Goal: Transaction & Acquisition: Purchase product/service

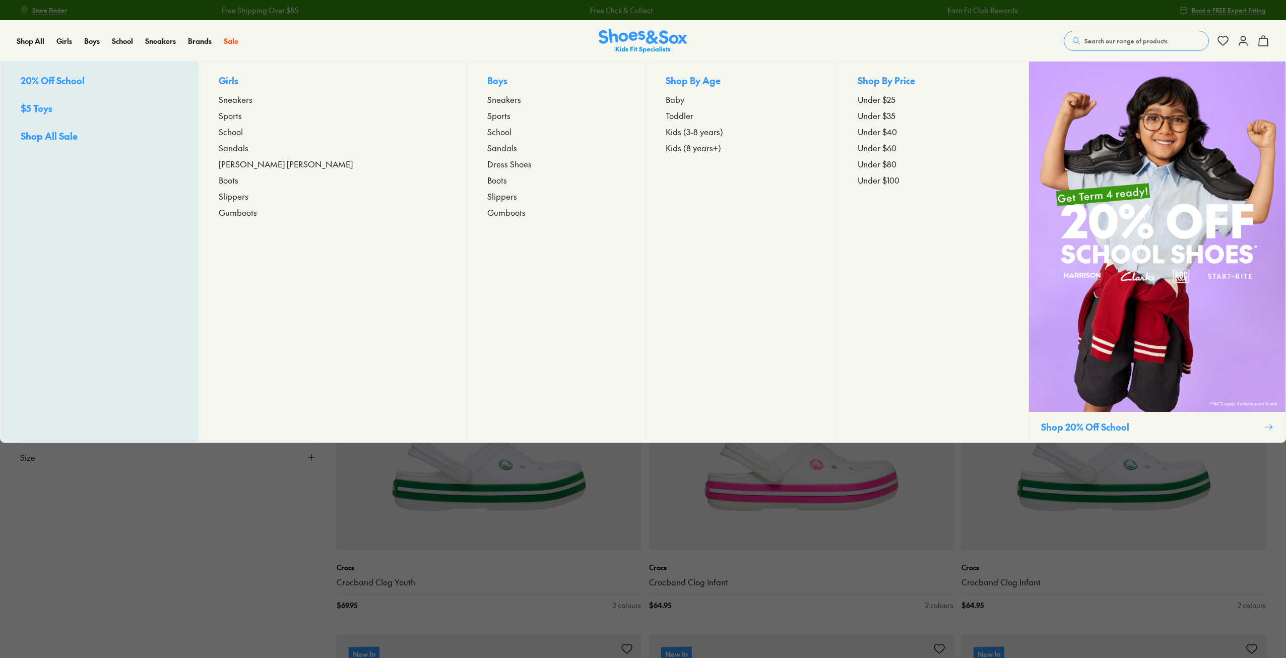
click at [487, 100] on span "Sneakers" at bounding box center [504, 99] width 34 height 12
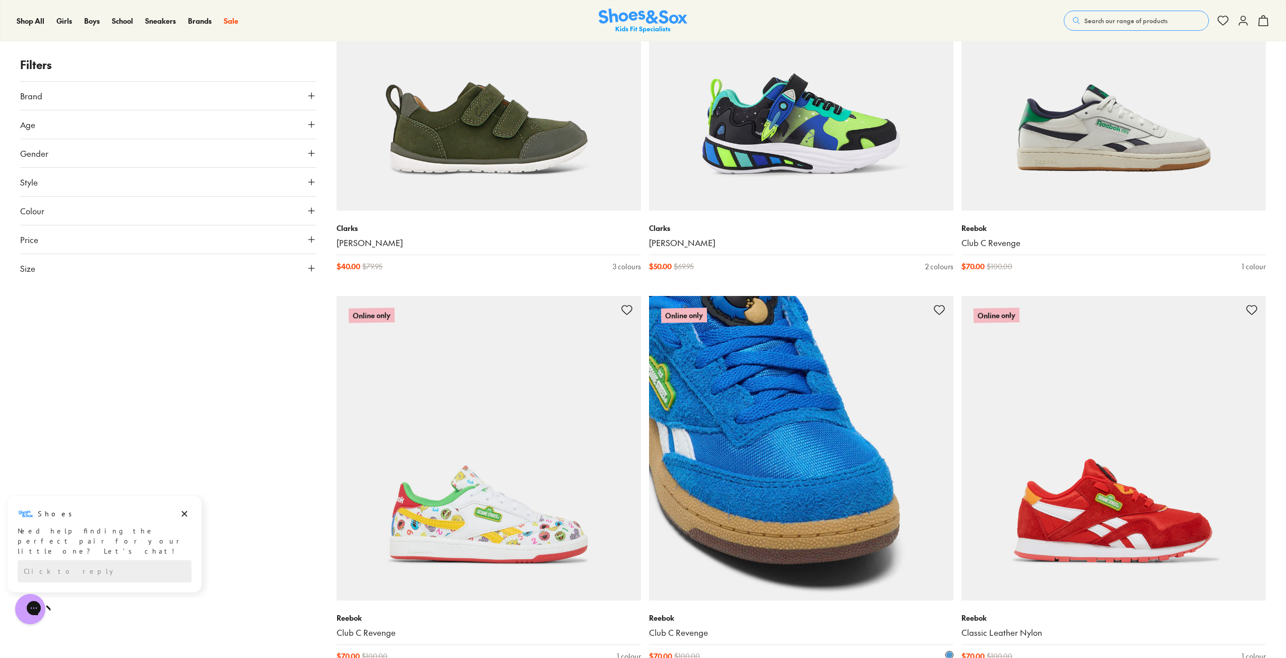
scroll to position [3277, 0]
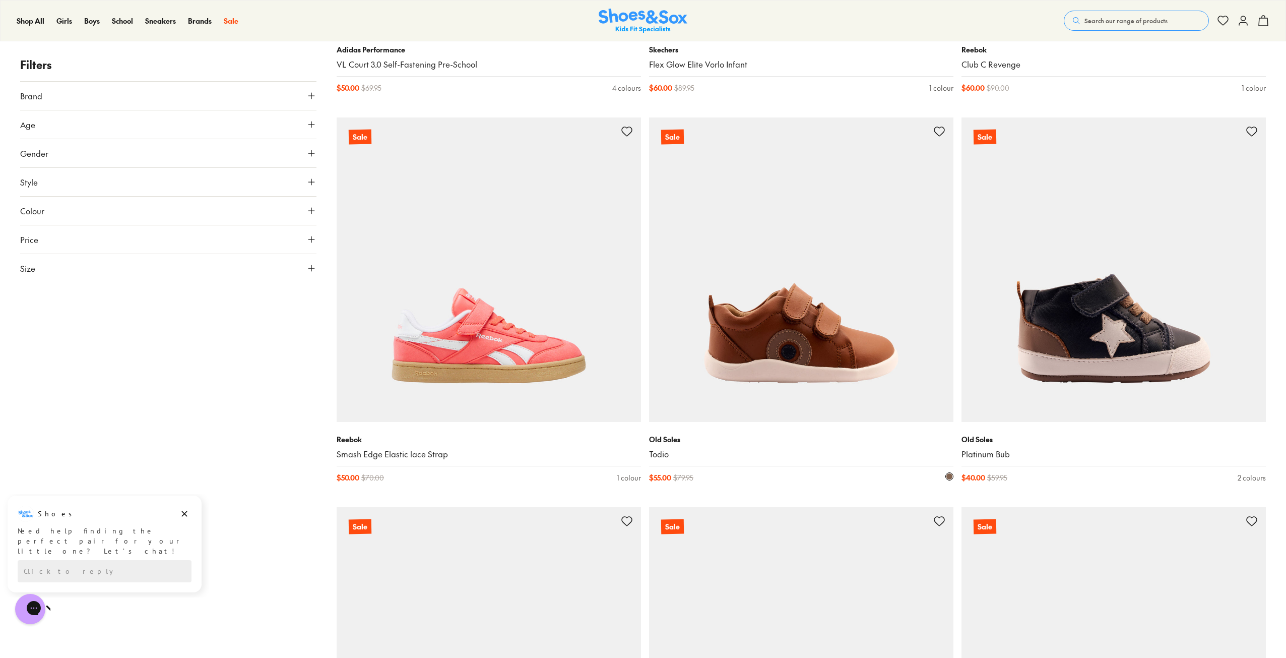
scroll to position [4234, 0]
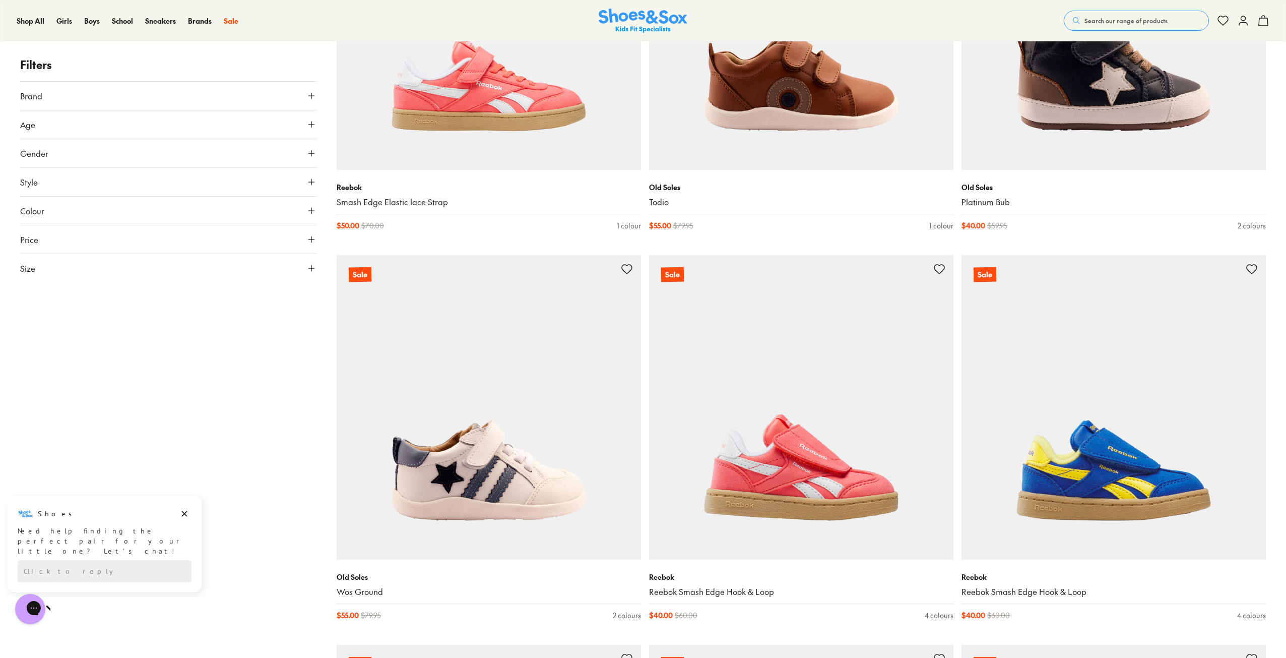
click at [245, 398] on div "Filters Brand Adidas Originals ( 7 ) Adidas Performance ( 4 ) Asics ( 3 ) Ciao …" at bounding box center [168, 249] width 296 height 8560
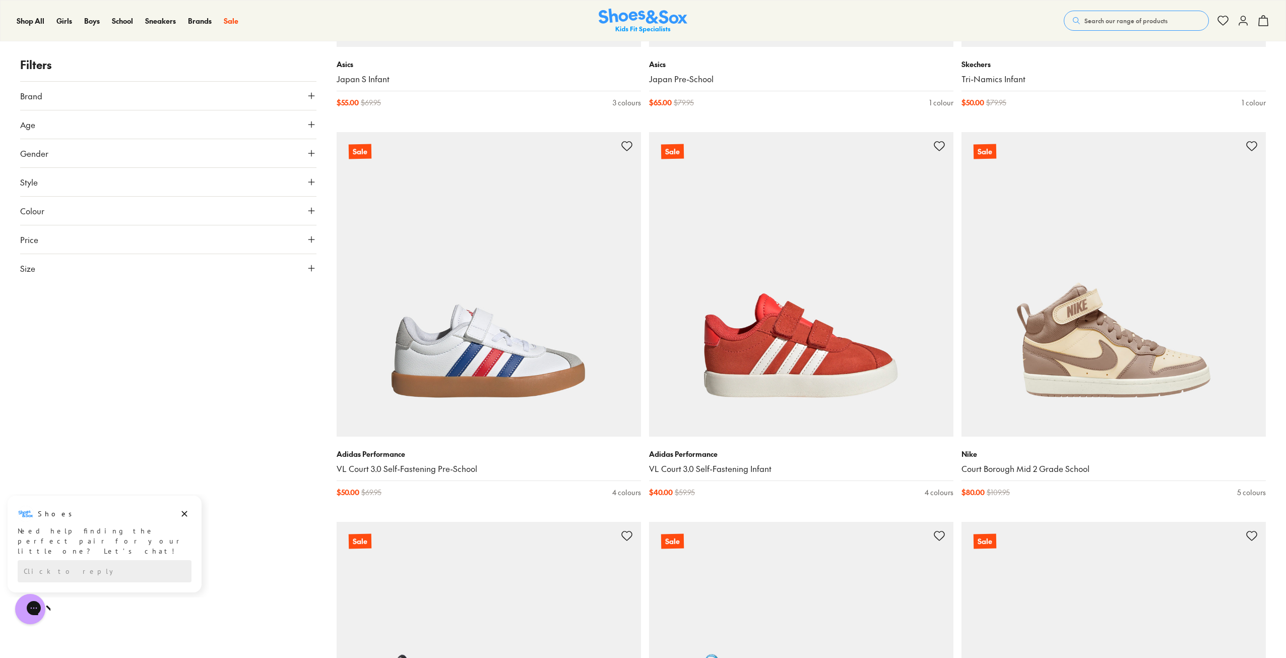
scroll to position [6453, 0]
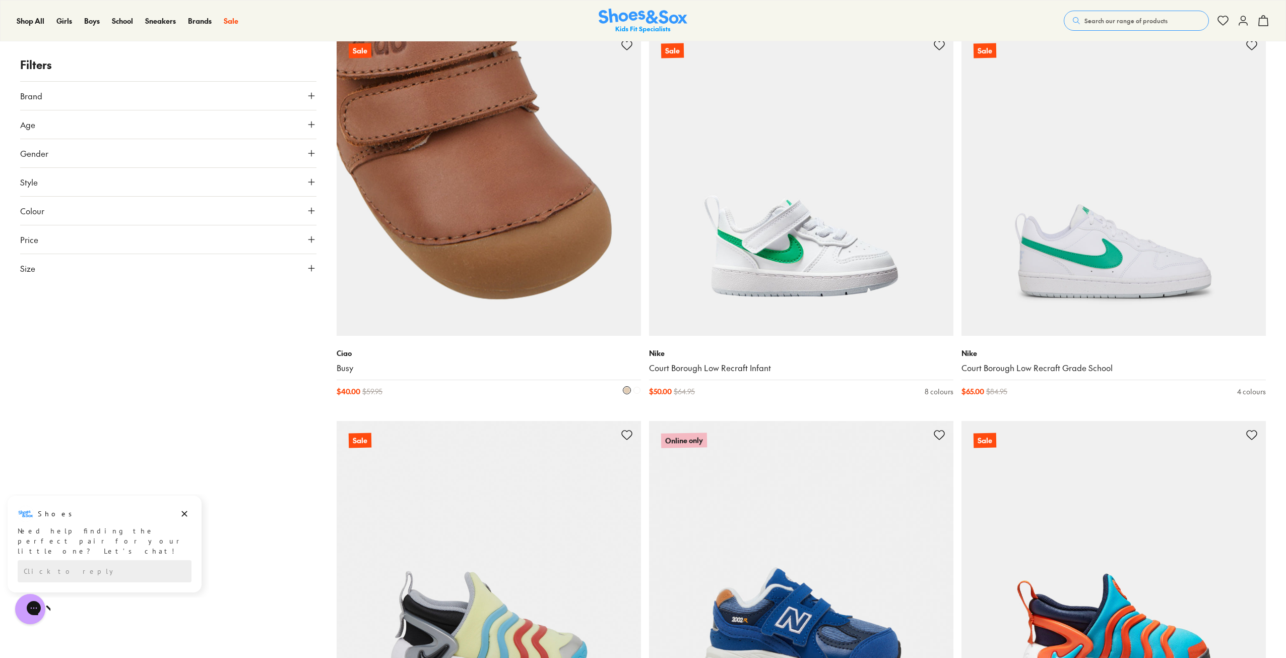
scroll to position [8336, 0]
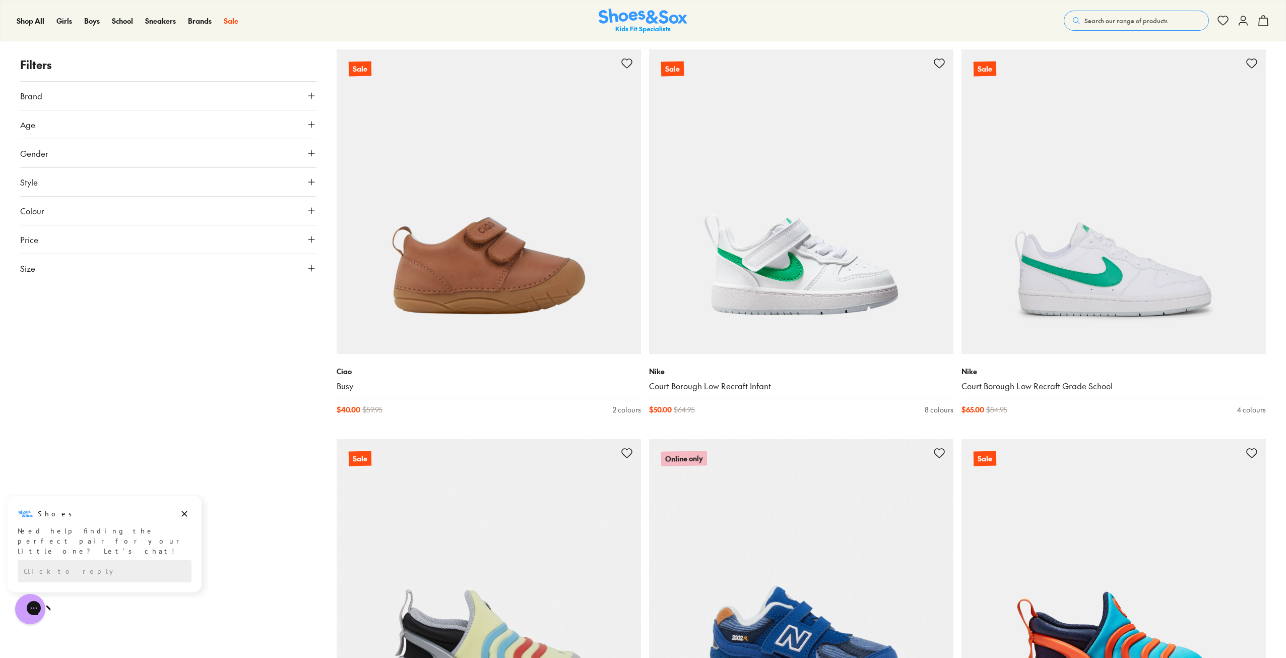
click at [88, 268] on button "Size" at bounding box center [168, 268] width 296 height 28
click at [163, 296] on button "UK" at bounding box center [167, 297] width 97 height 19
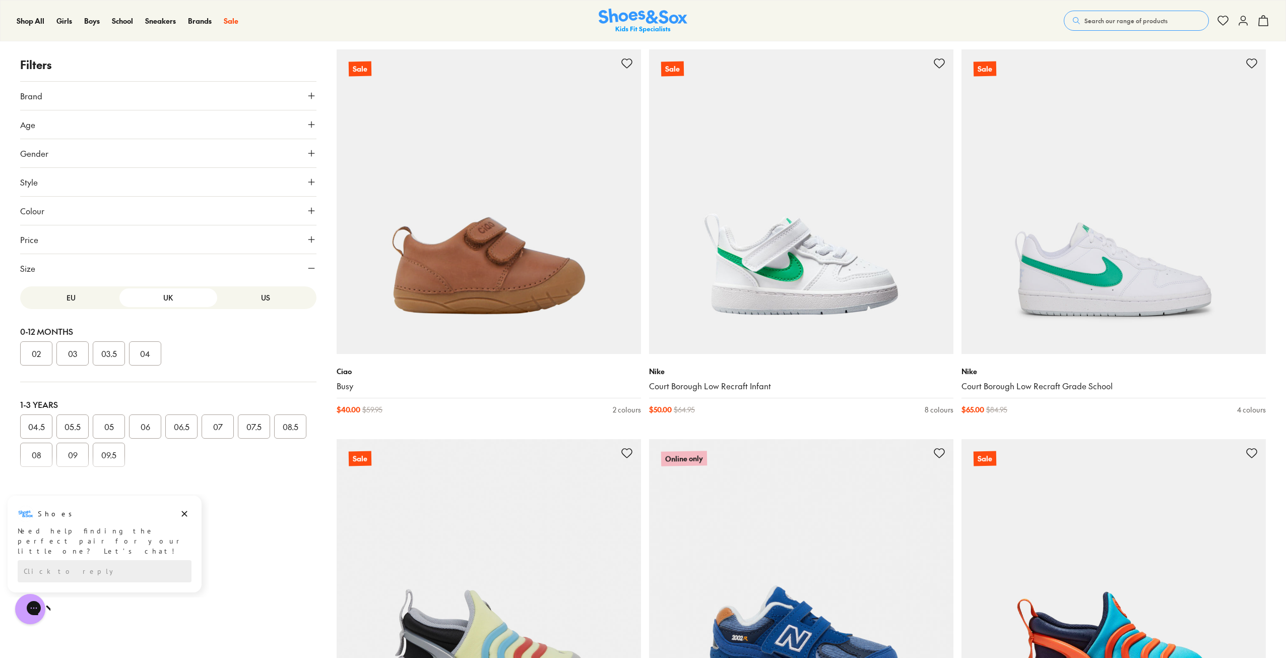
click at [270, 298] on button "US" at bounding box center [265, 297] width 97 height 19
click at [50, 305] on button "EU" at bounding box center [70, 297] width 97 height 19
click at [149, 300] on button "UK" at bounding box center [167, 297] width 97 height 19
click at [263, 295] on button "US" at bounding box center [265, 297] width 97 height 19
click at [72, 431] on button "06" at bounding box center [72, 426] width 32 height 24
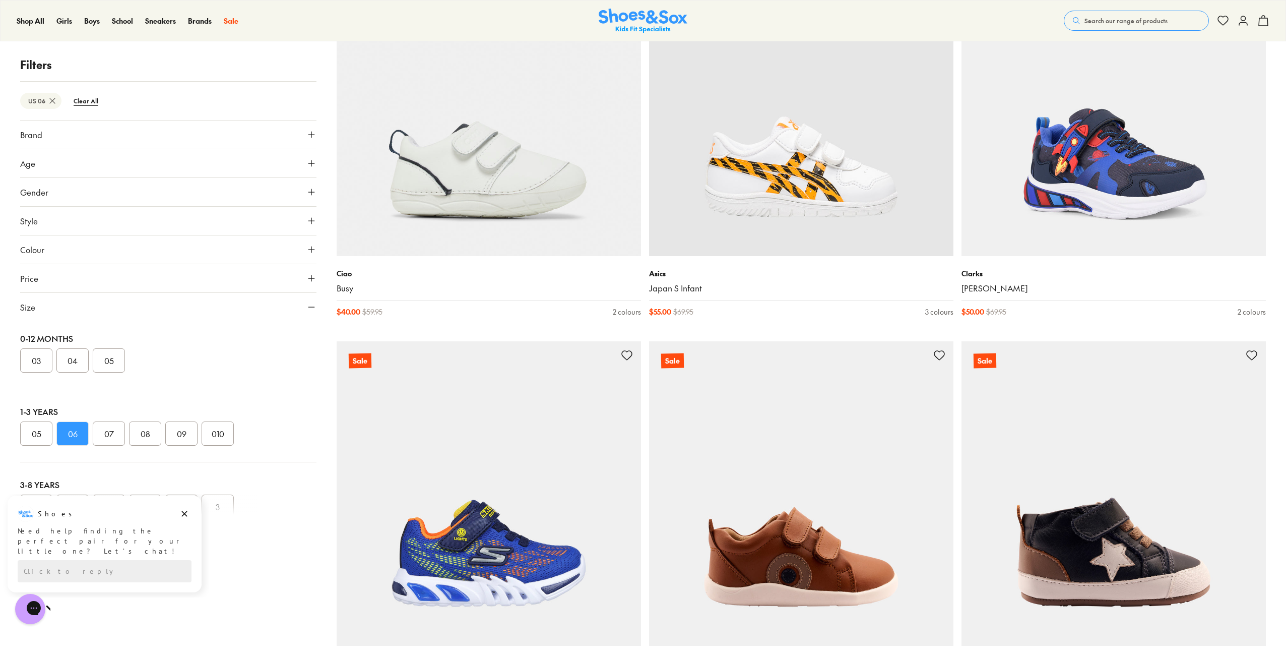
scroll to position [150, 0]
click at [183, 516] on icon "Dismiss campaign" at bounding box center [184, 514] width 10 height 12
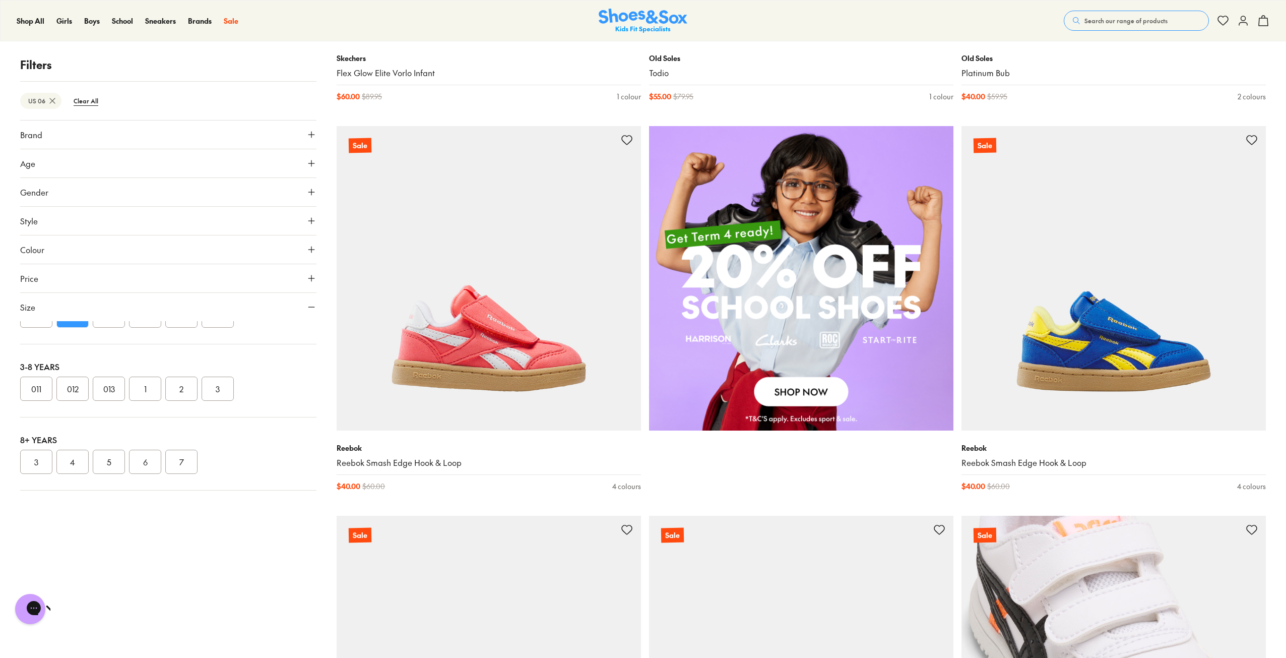
scroll to position [1109, 0]
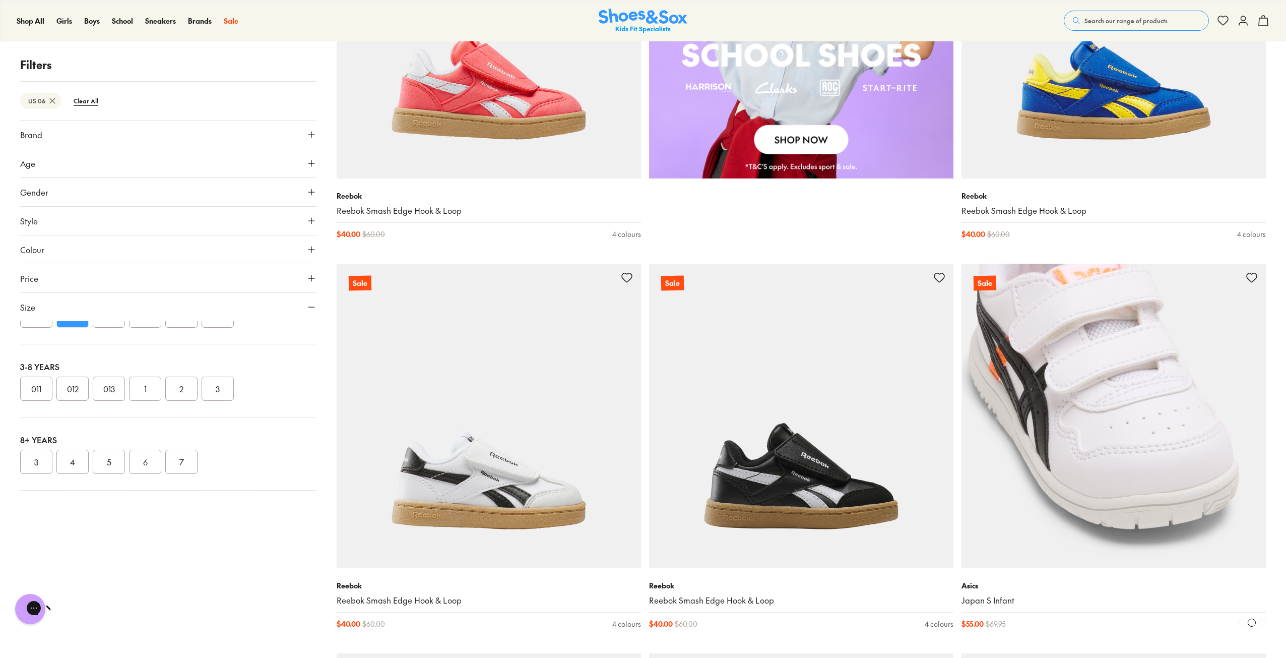
click at [1085, 393] on img at bounding box center [1114, 416] width 304 height 304
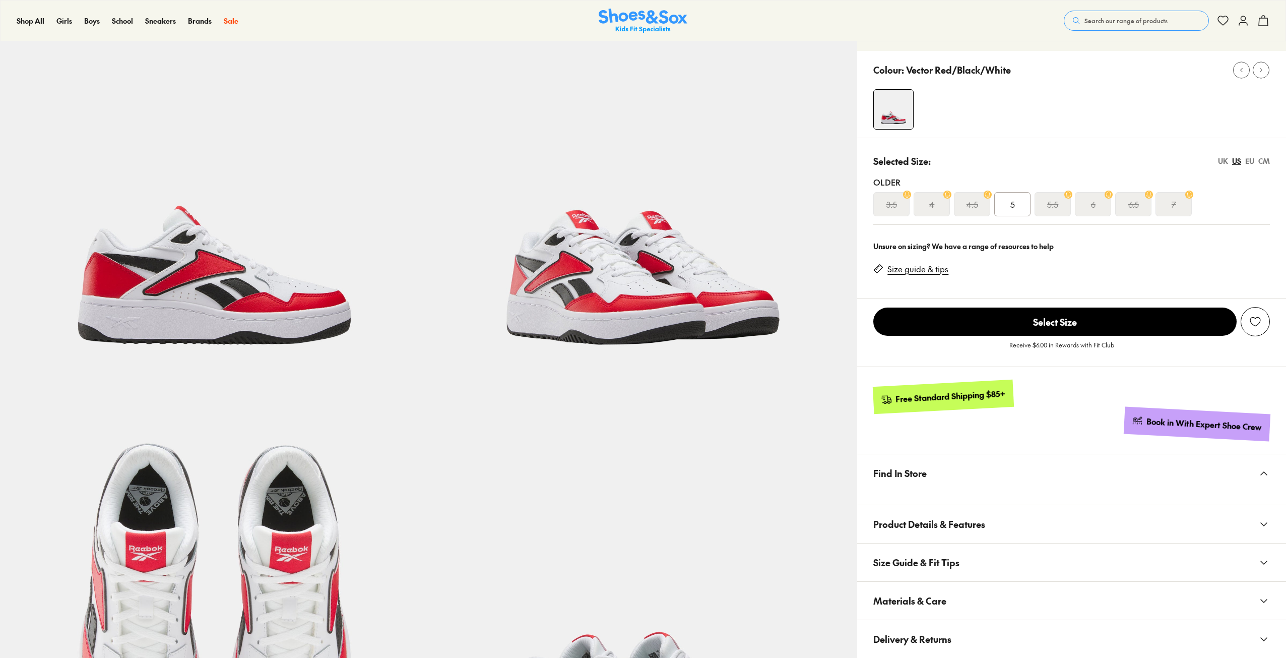
scroll to position [101, 0]
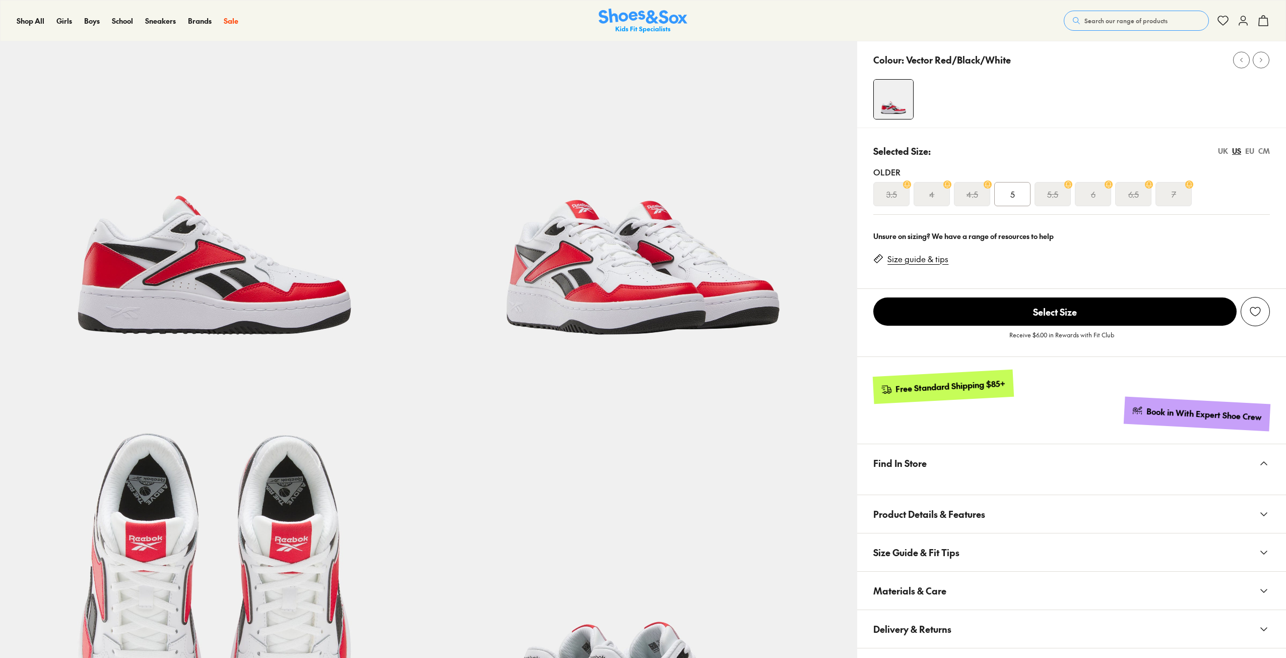
select select "*"
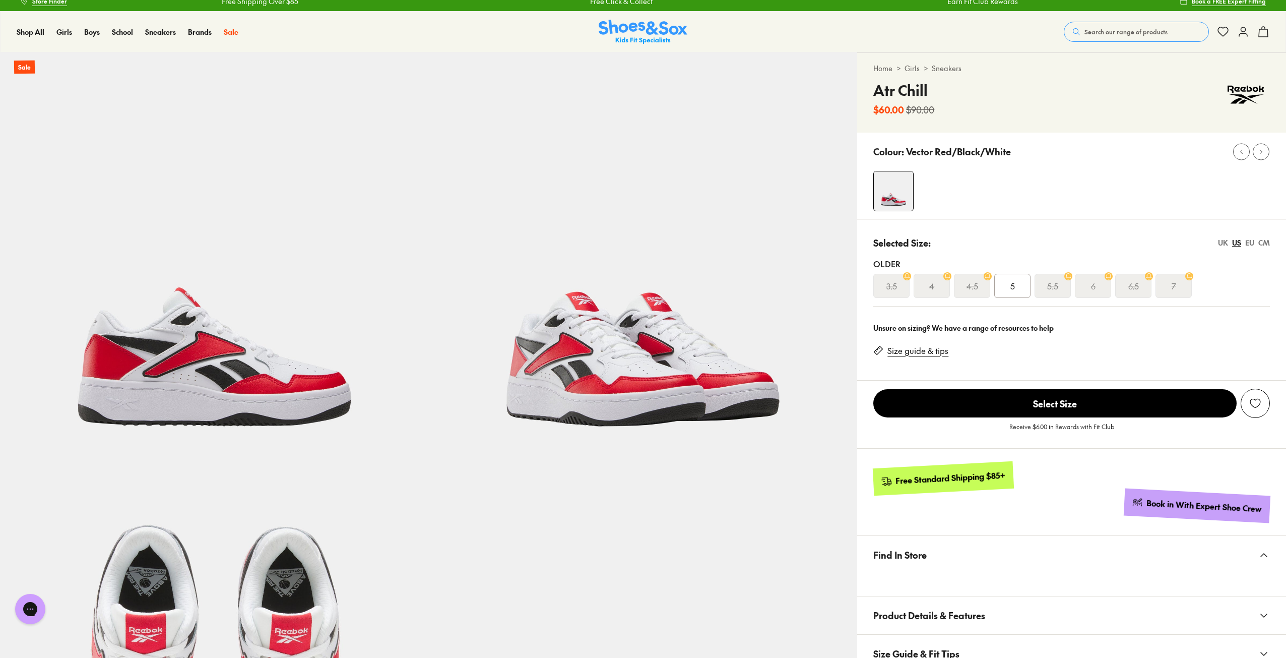
scroll to position [0, 0]
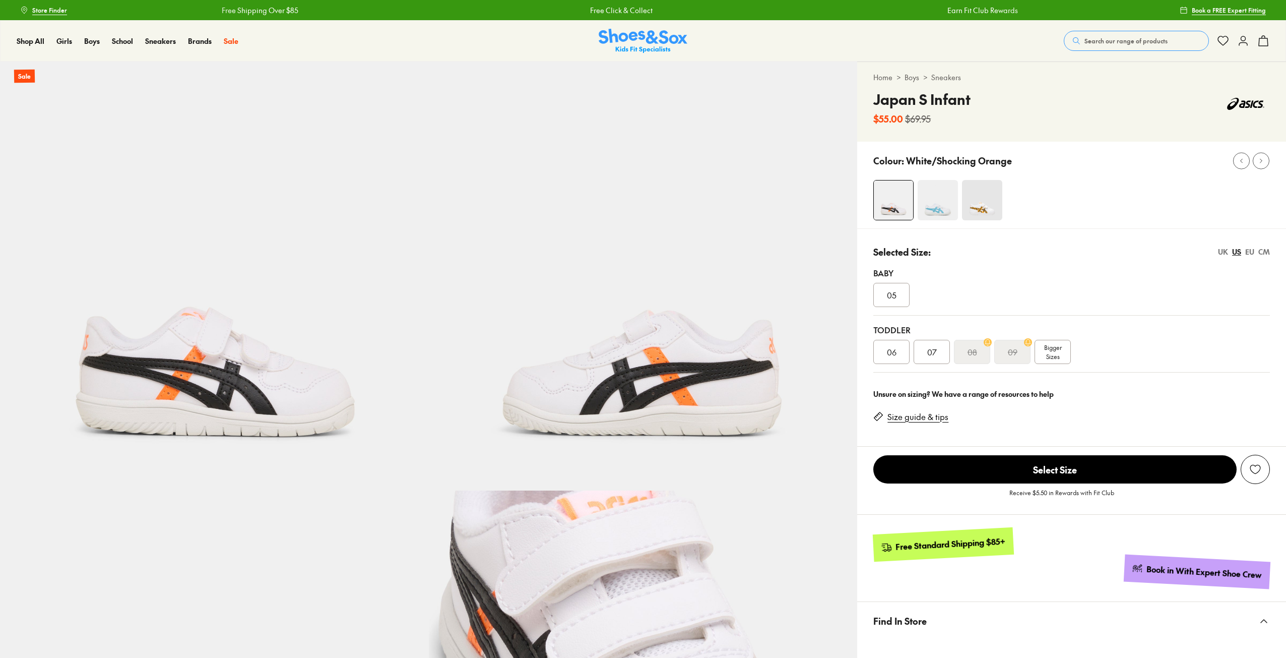
select select "*"
click at [1060, 355] on span "Bigger Sizes" at bounding box center [1054, 352] width 18 height 18
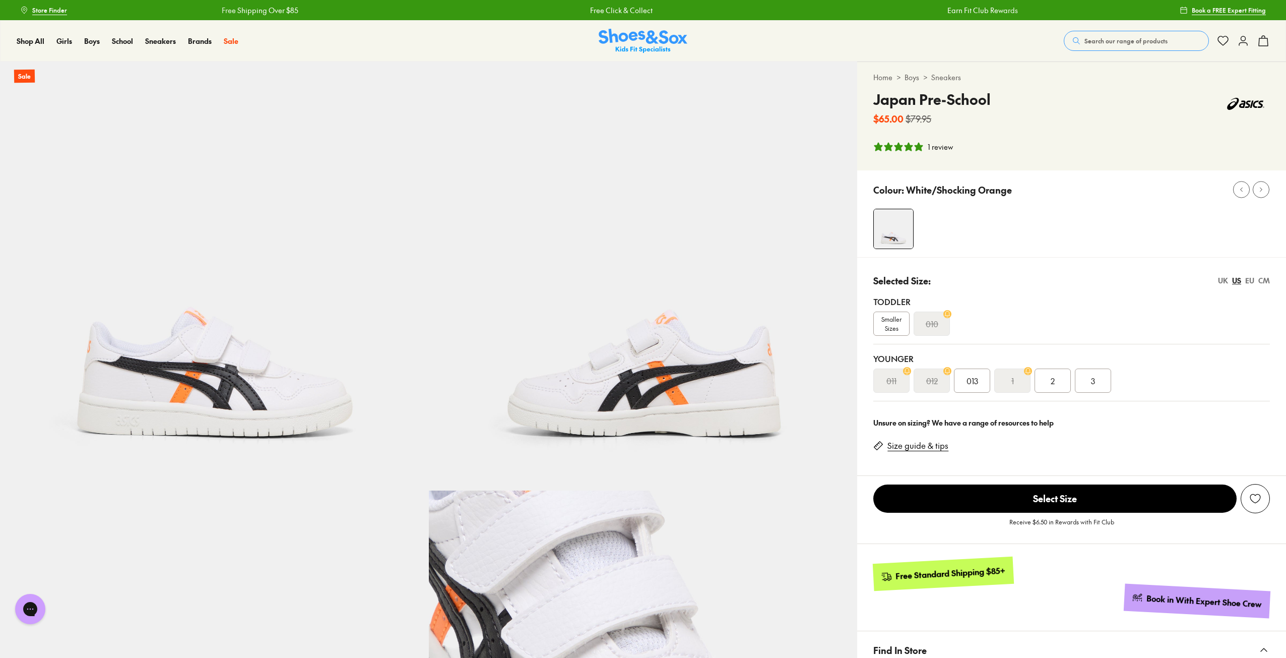
select select "*"
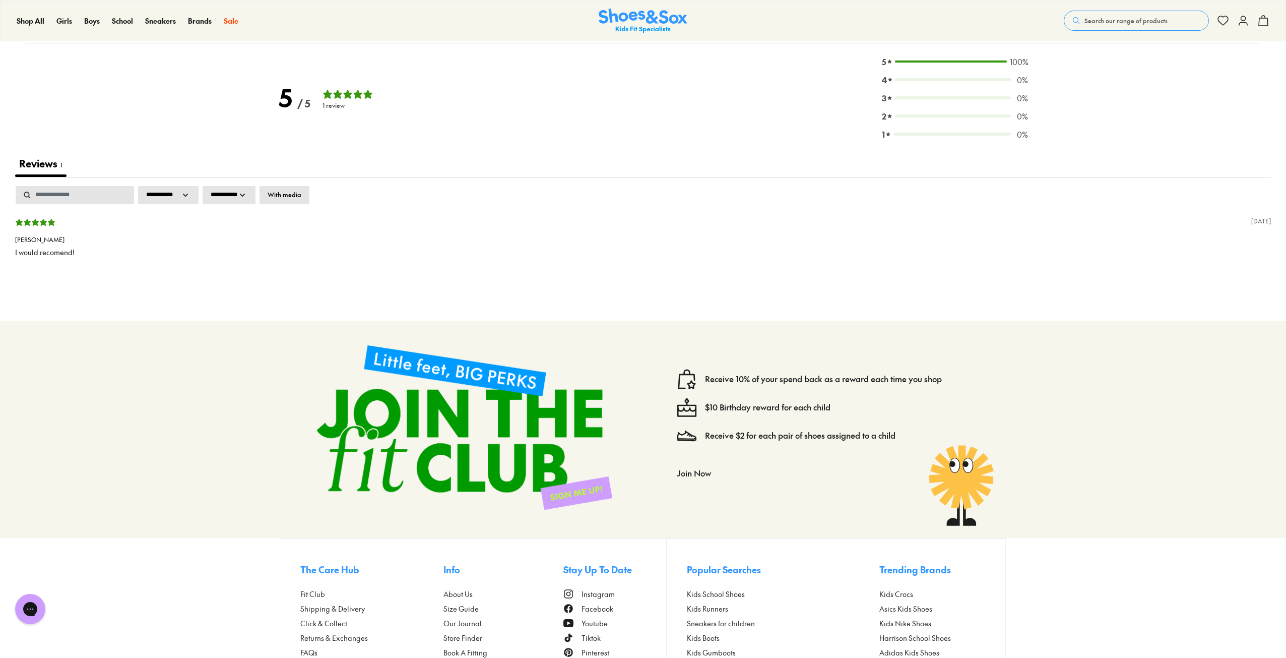
scroll to position [1613, 0]
